Goal: Check status: Check status

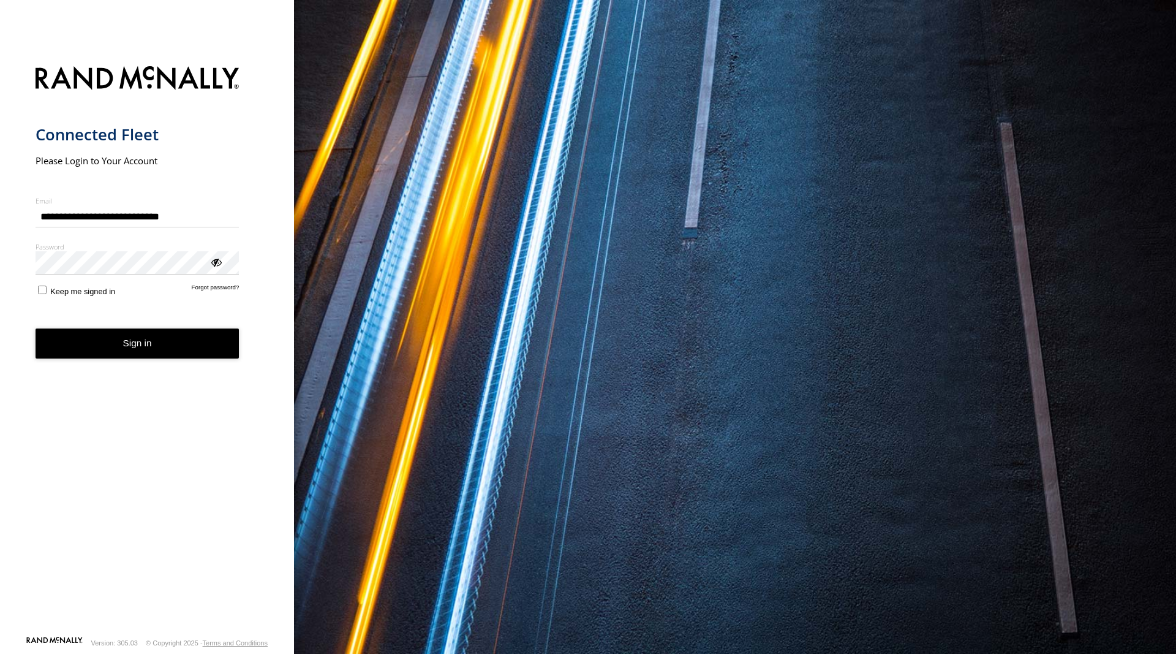
click at [170, 342] on button "Sign in" at bounding box center [138, 343] width 204 height 30
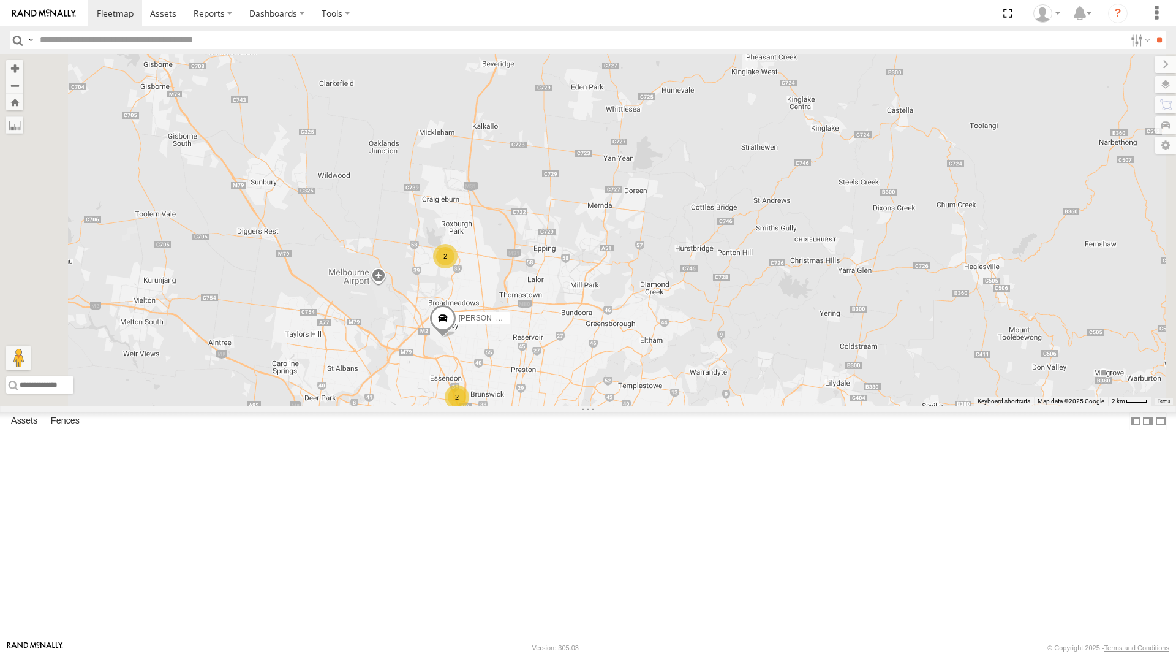
click at [747, 444] on span at bounding box center [733, 426] width 27 height 33
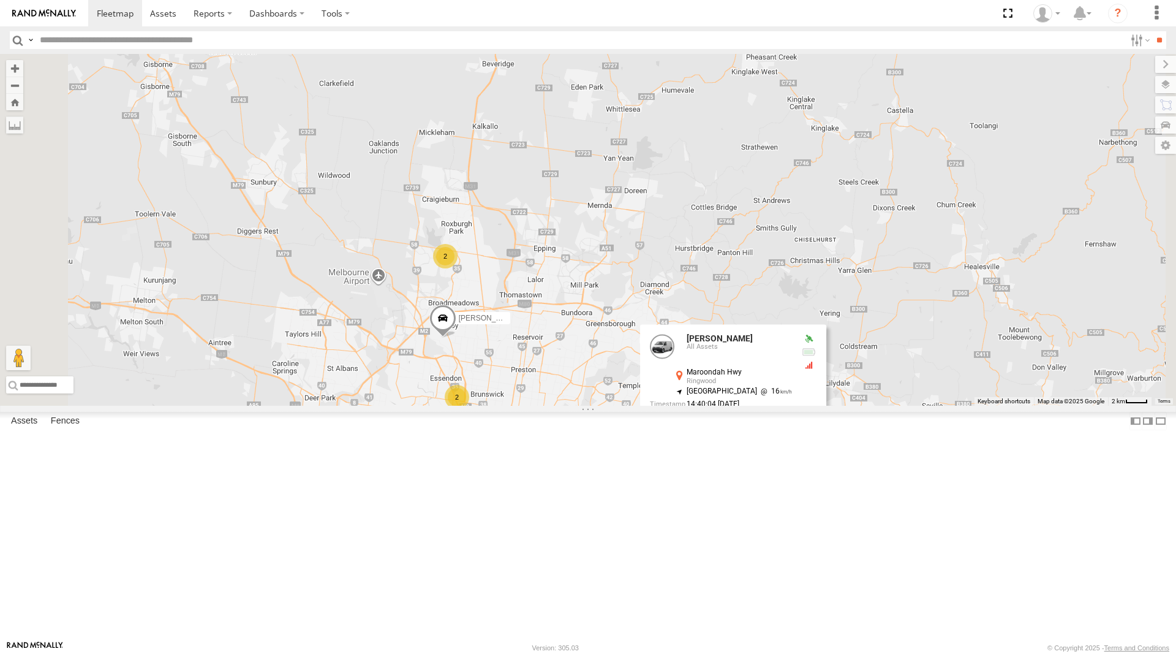
click at [920, 349] on div "2 Stefan Weeks 2 Peter Edwardes Rob Serpell Stefan Weeks All Assets Maroondah H…" at bounding box center [588, 230] width 1176 height 352
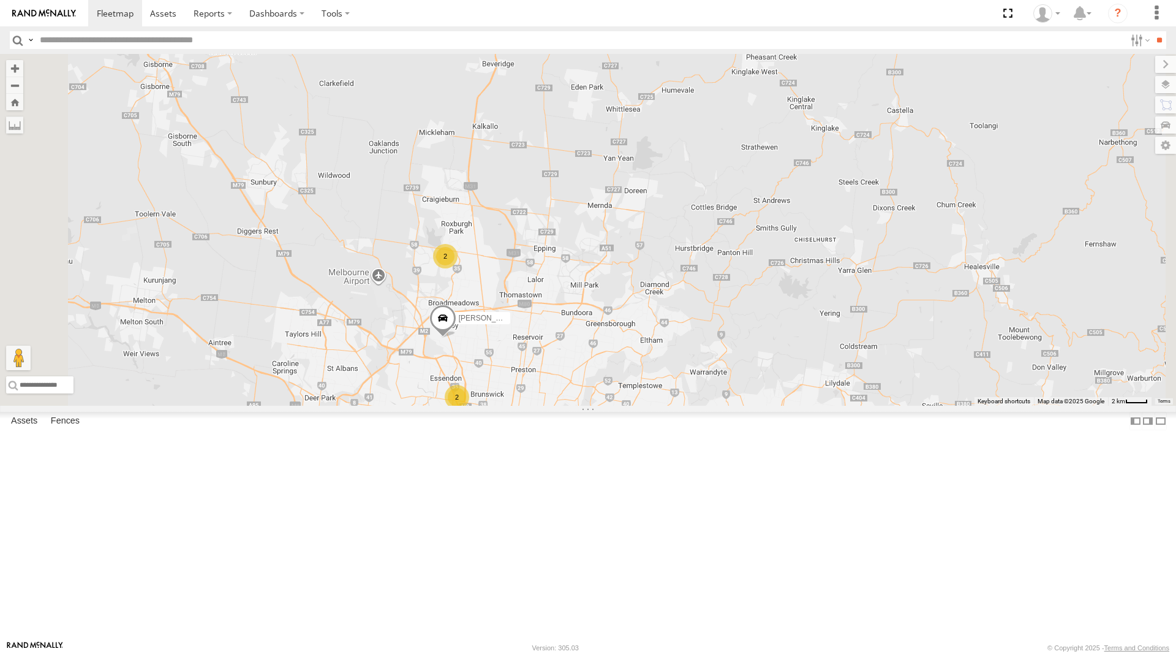
click at [747, 444] on span at bounding box center [733, 426] width 27 height 33
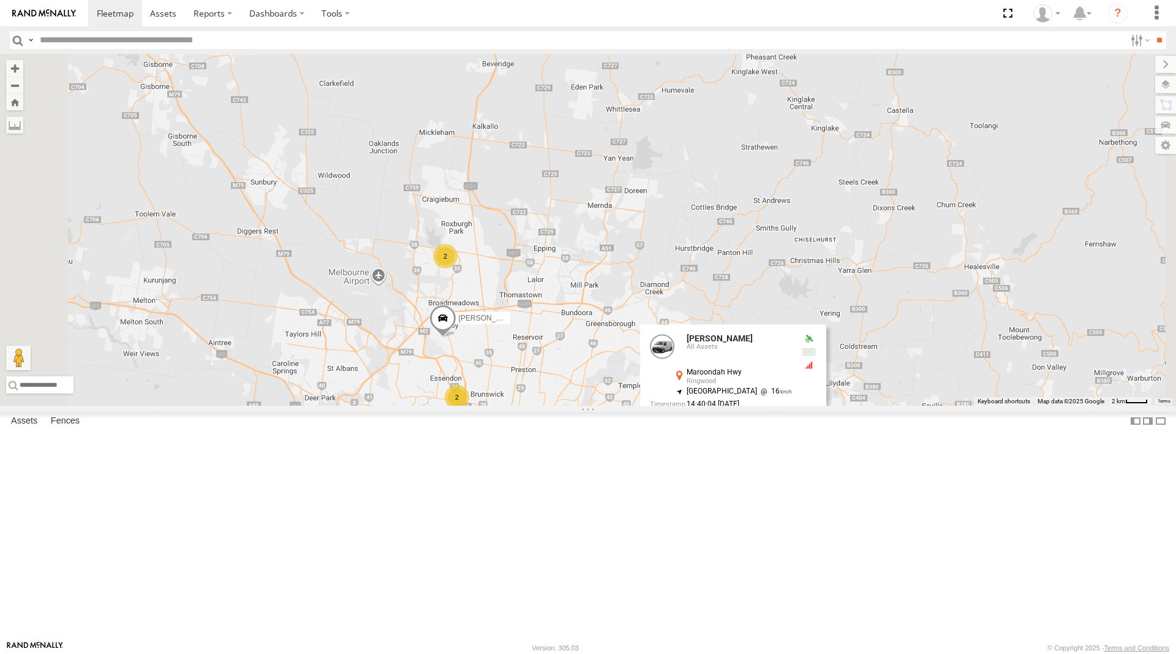
click at [988, 241] on div "2 Stefan Weeks 2 Peter Edwardes Rob Serpell Stefan Weeks All Assets Maroondah H…" at bounding box center [588, 230] width 1176 height 352
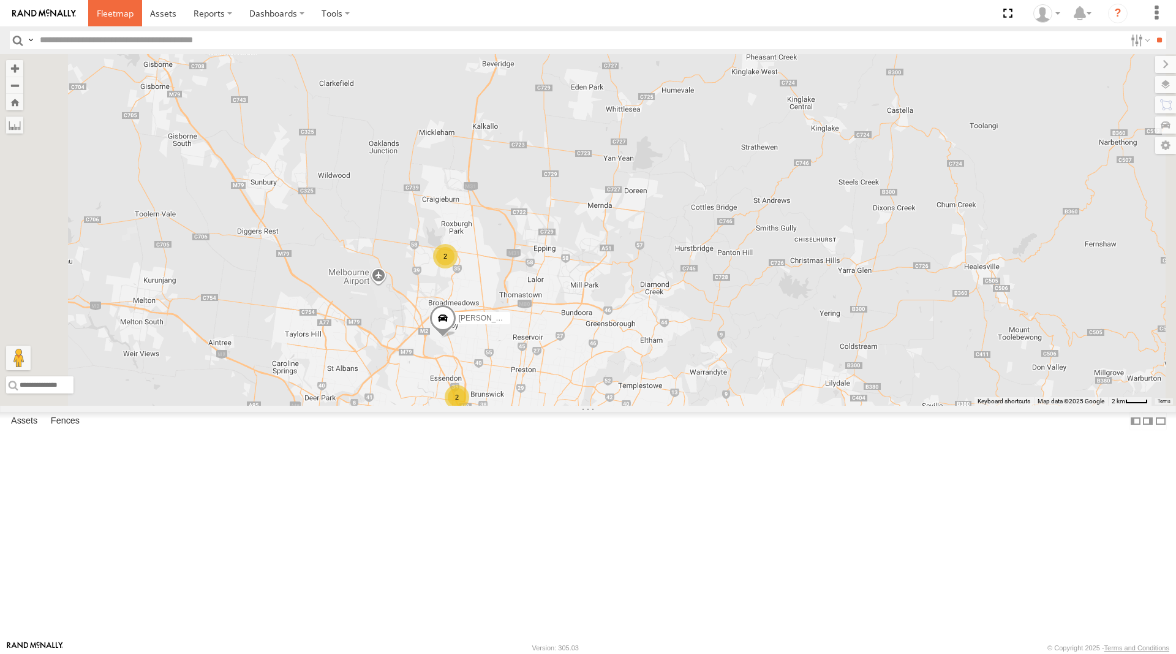
click at [118, 13] on span at bounding box center [115, 13] width 37 height 12
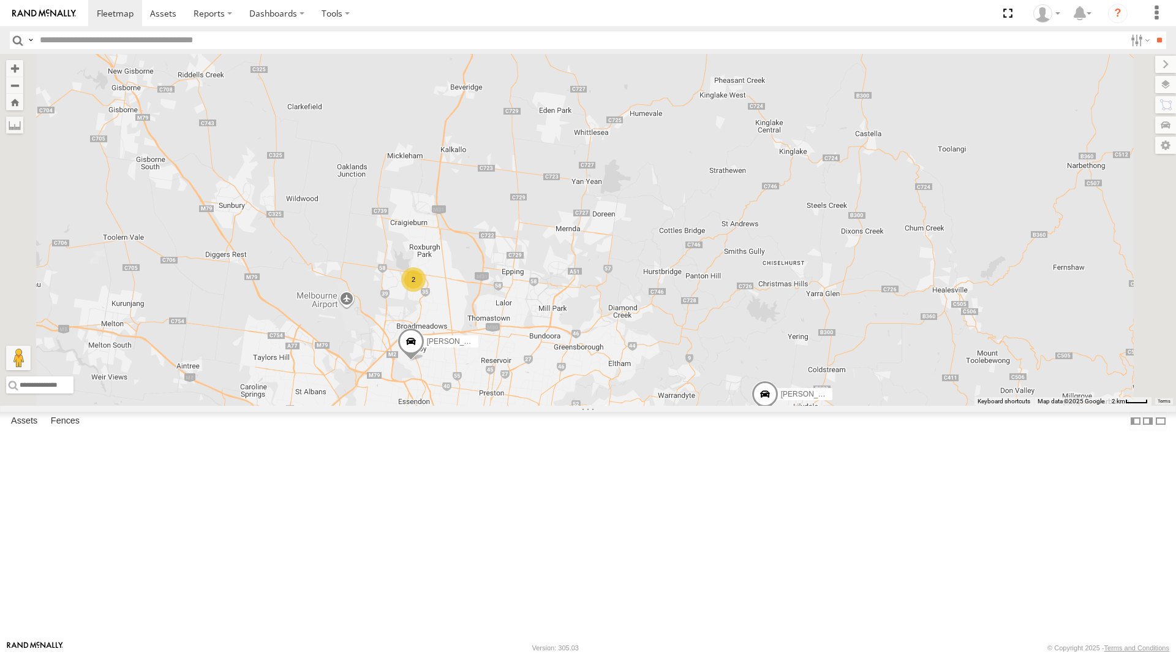
click at [779, 414] on span at bounding box center [765, 396] width 27 height 33
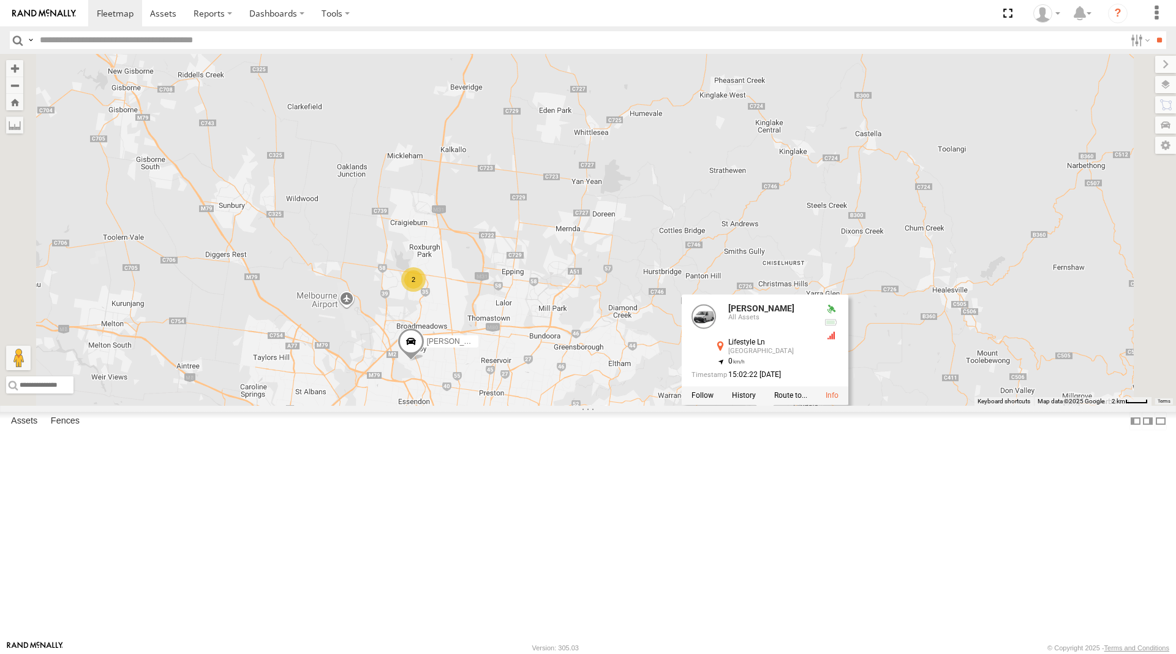
click at [1072, 406] on div "2 Stefan Weeks 2 Peter Edwardes Rob Serpell Stefan Weeks All Assets Lifestyle L…" at bounding box center [588, 230] width 1176 height 352
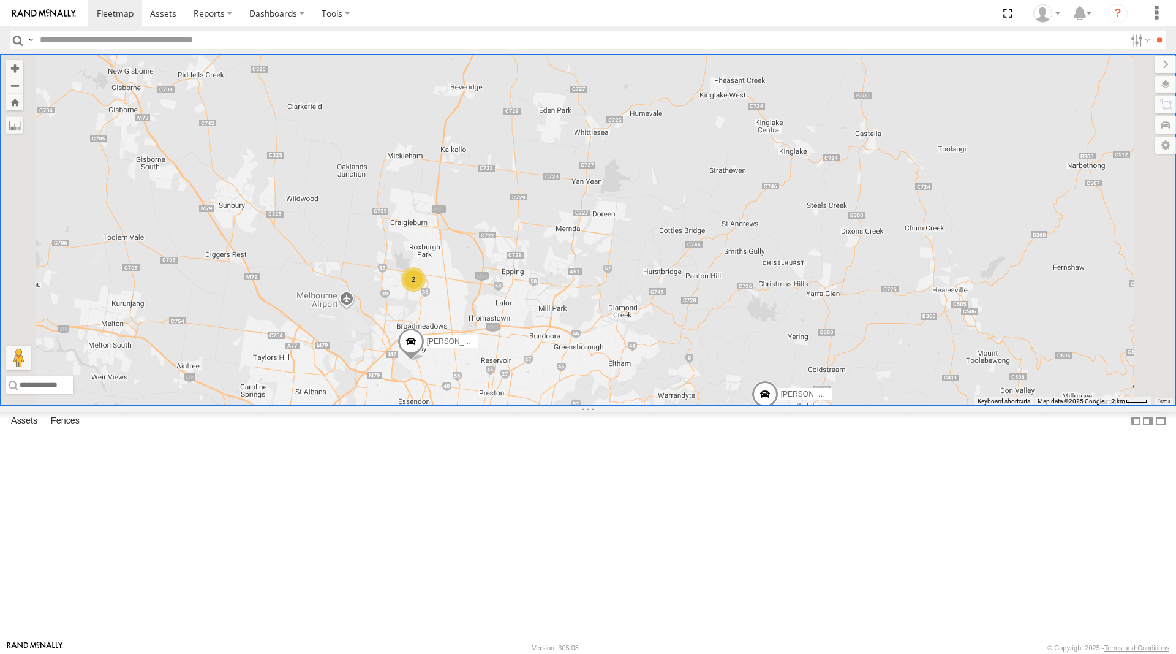
click at [765, 327] on div "2 Stefan Weeks 2 Peter Edwardes Rob Serpell" at bounding box center [588, 230] width 1176 height 352
